Goal: Information Seeking & Learning: Learn about a topic

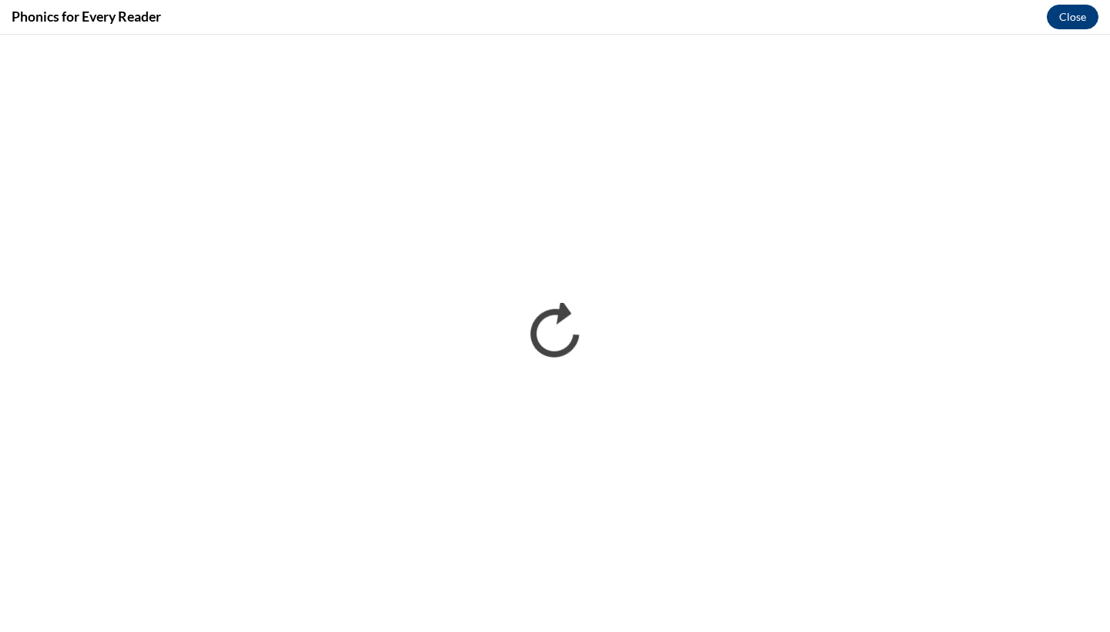
click at [1082, 20] on button "Close" at bounding box center [1073, 17] width 52 height 25
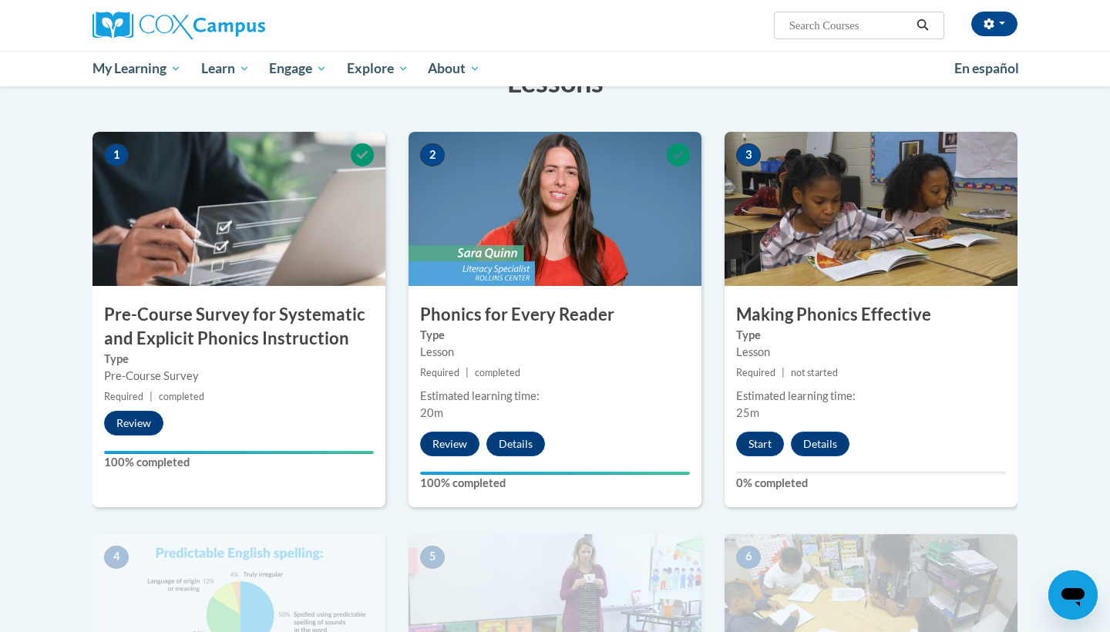
scroll to position [278, 0]
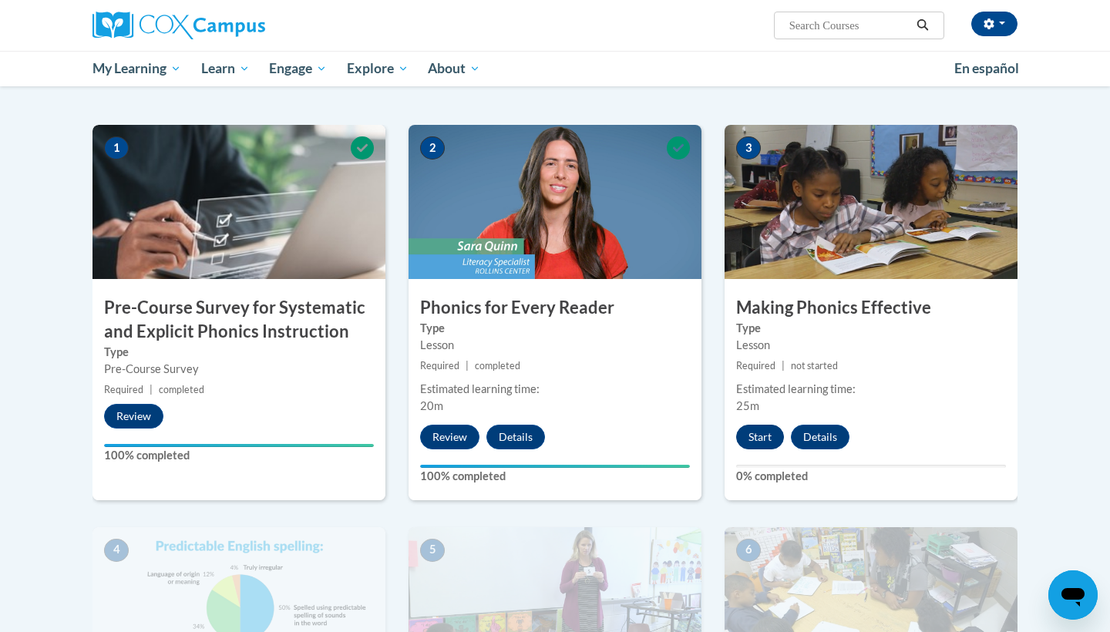
click at [747, 432] on button "Start" at bounding box center [760, 437] width 48 height 25
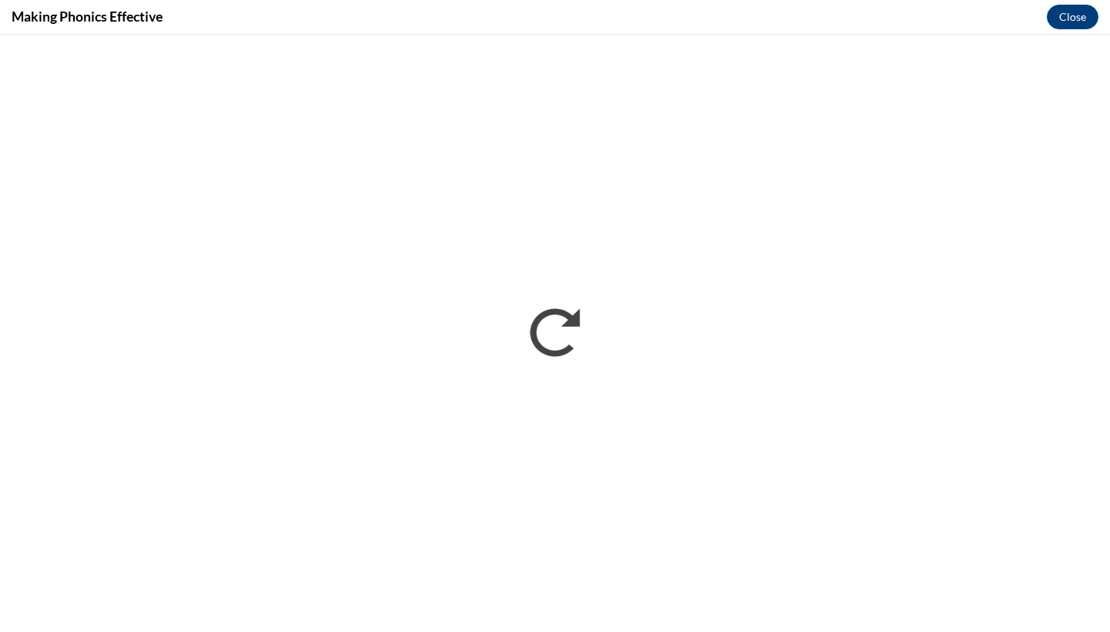
scroll to position [0, 0]
